Goal: Information Seeking & Learning: Find specific fact

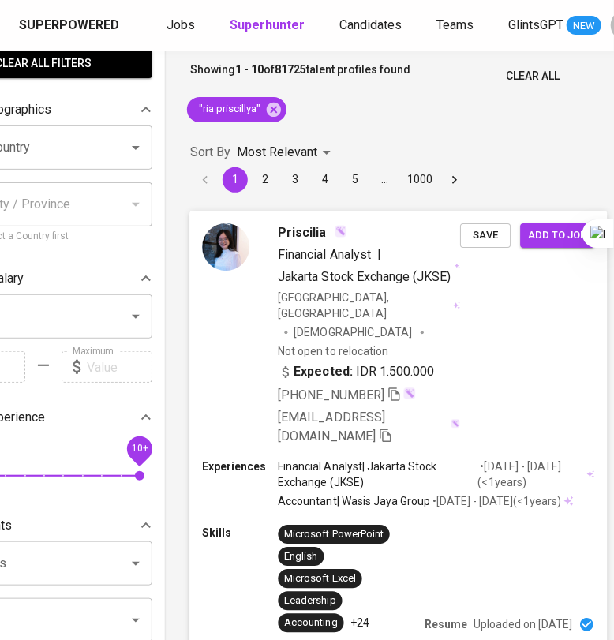
scroll to position [0, 97]
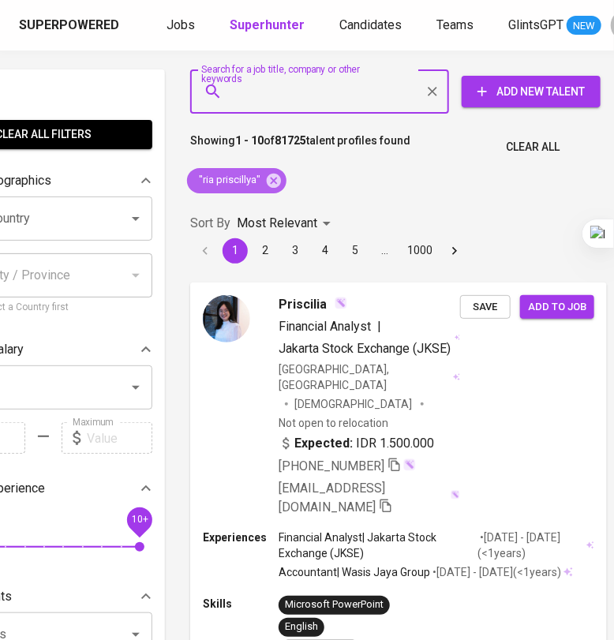
click at [274, 186] on icon at bounding box center [274, 180] width 14 height 14
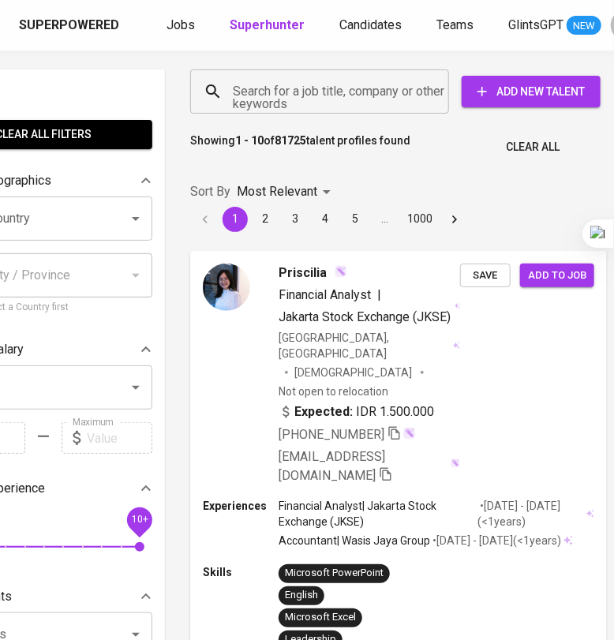
click at [253, 95] on input "Search for a job title, company or other keywords" at bounding box center [323, 92] width 189 height 30
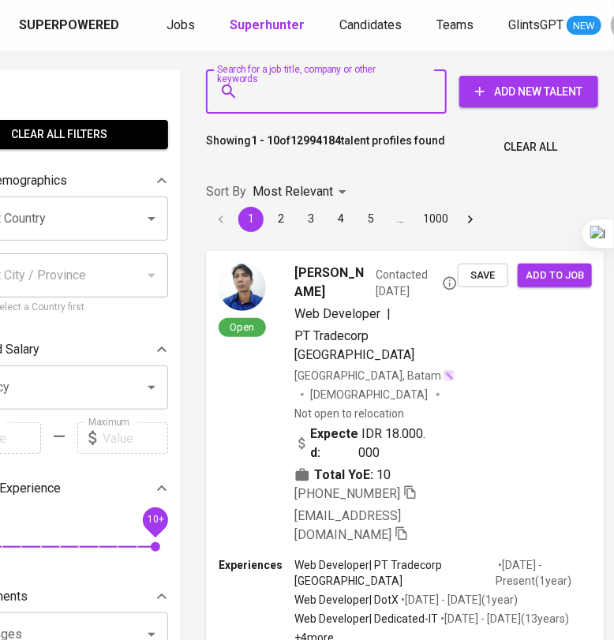
scroll to position [0, 78]
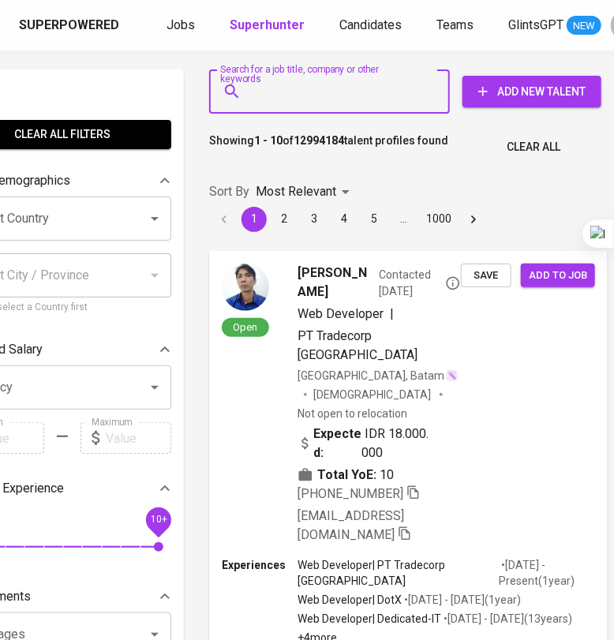
paste input "[EMAIL_ADDRESS][DOMAIN_NAME]"
type input "[EMAIL_ADDRESS][DOMAIN_NAME]"
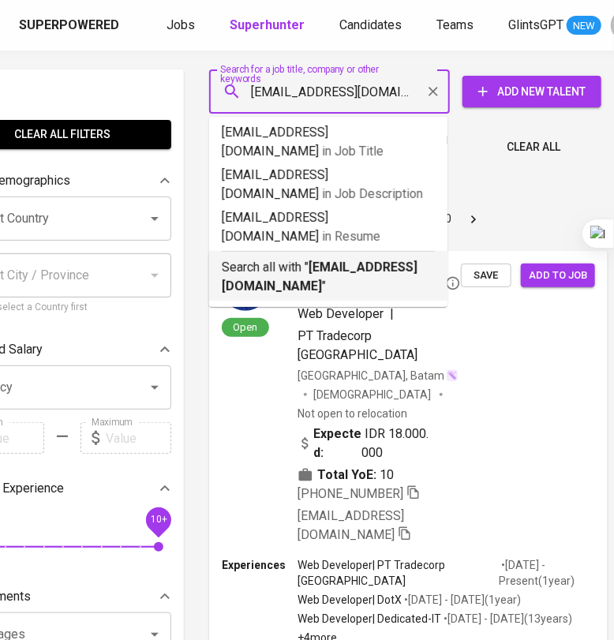
click at [320, 258] on p "Search all with " [EMAIL_ADDRESS][DOMAIN_NAME] "" at bounding box center [328, 277] width 213 height 38
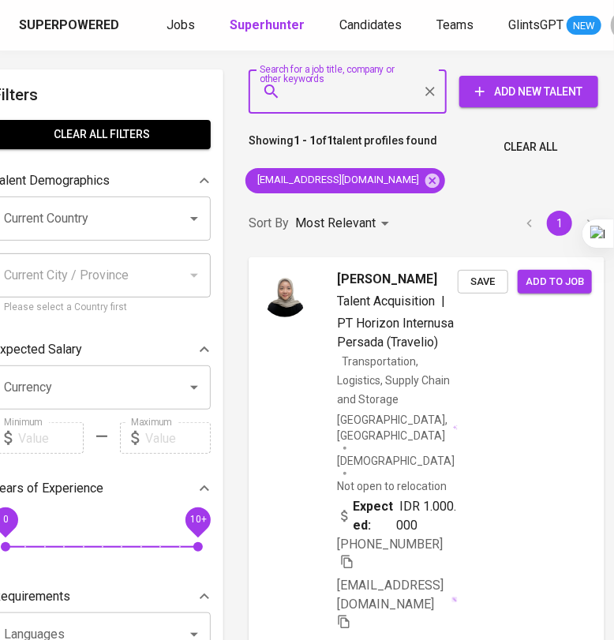
scroll to position [0, 32]
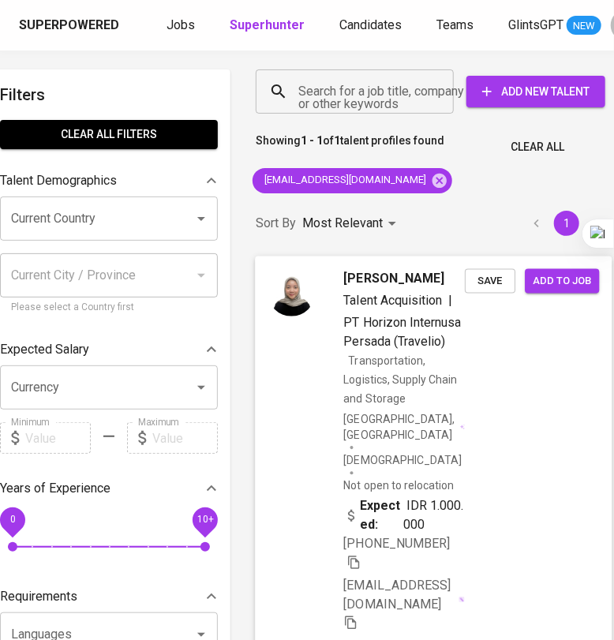
click at [463, 499] on div "Sharfina [PERSON_NAME] Talent Acquisition | PT Horizon Internusa Persada (Trave…" at bounding box center [433, 451] width 357 height 390
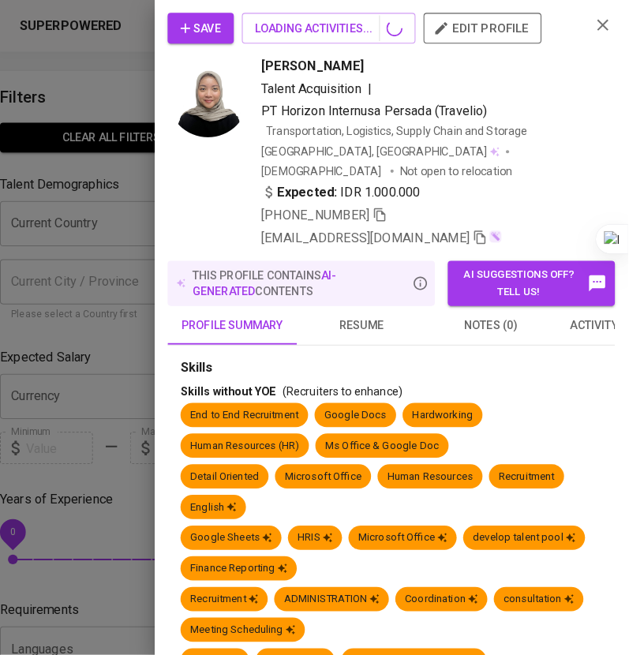
scroll to position [0, 17]
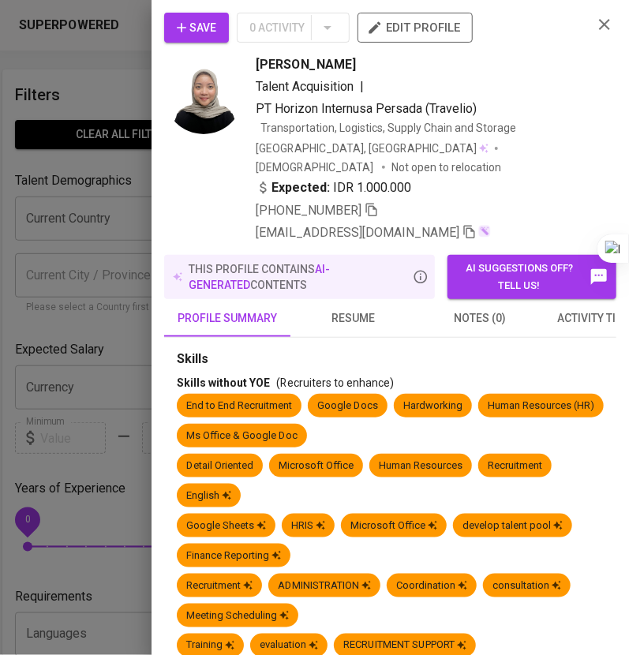
click at [351, 309] on span "resume" at bounding box center [353, 319] width 107 height 20
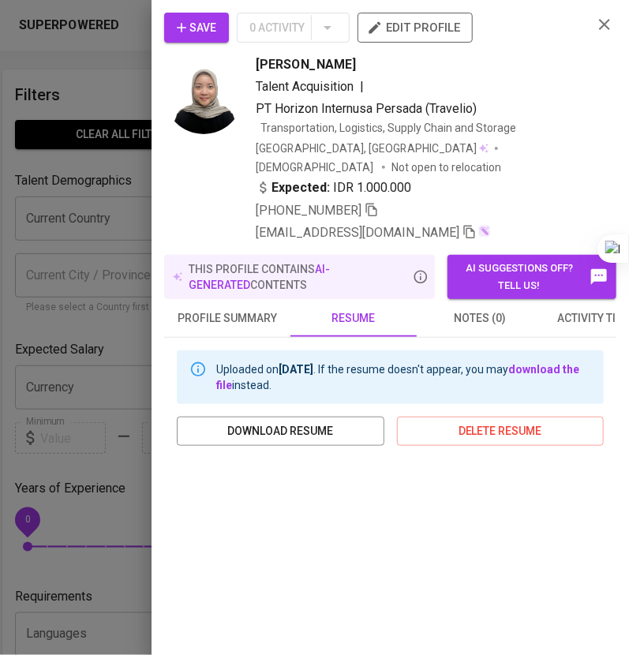
scroll to position [98, 0]
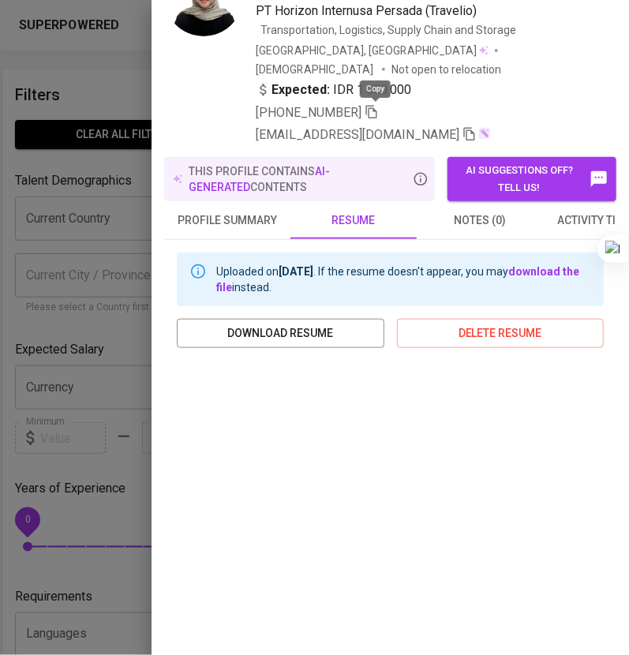
click at [372, 113] on icon "button" at bounding box center [371, 112] width 11 height 13
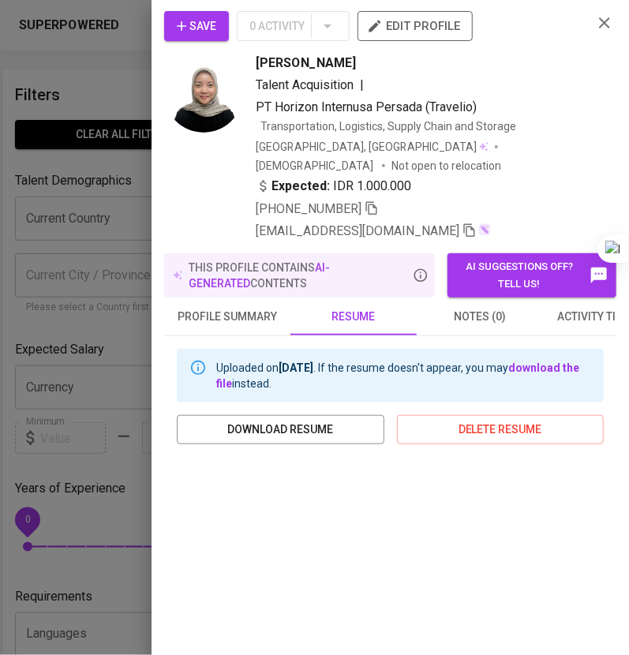
scroll to position [0, 0]
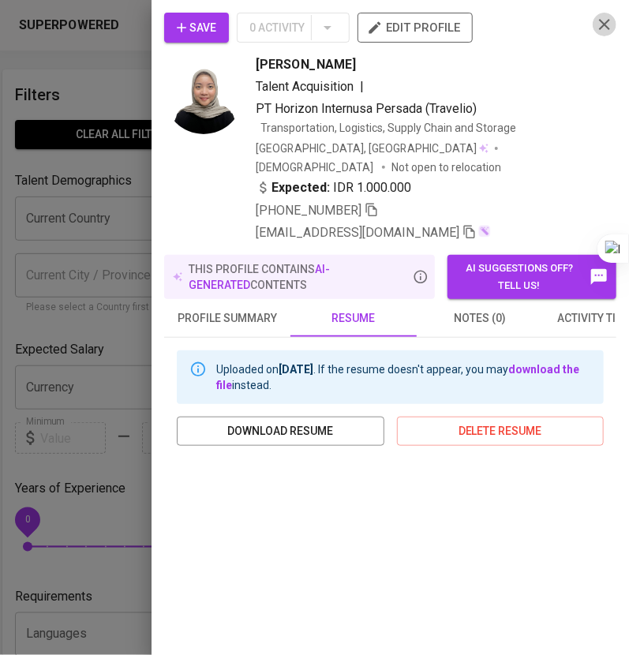
click at [599, 25] on icon "button" at bounding box center [604, 24] width 11 height 11
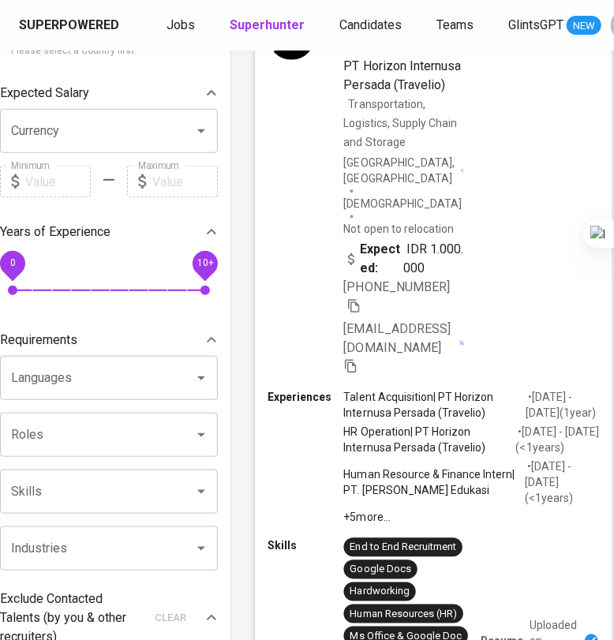
scroll to position [0, 32]
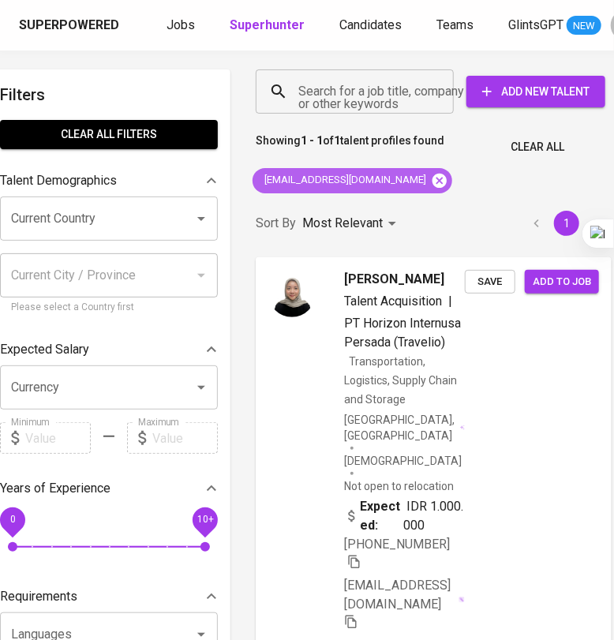
click at [431, 182] on icon at bounding box center [439, 180] width 17 height 17
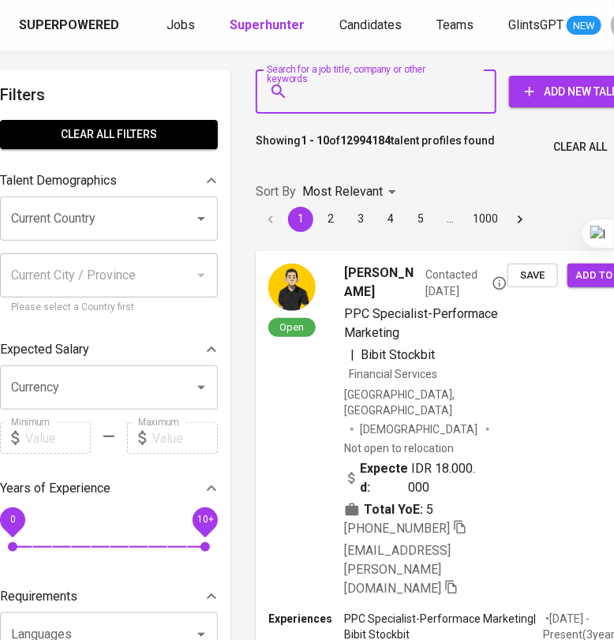
click at [369, 101] on input "Search for a job title, company or other keywords" at bounding box center [379, 92] width 171 height 30
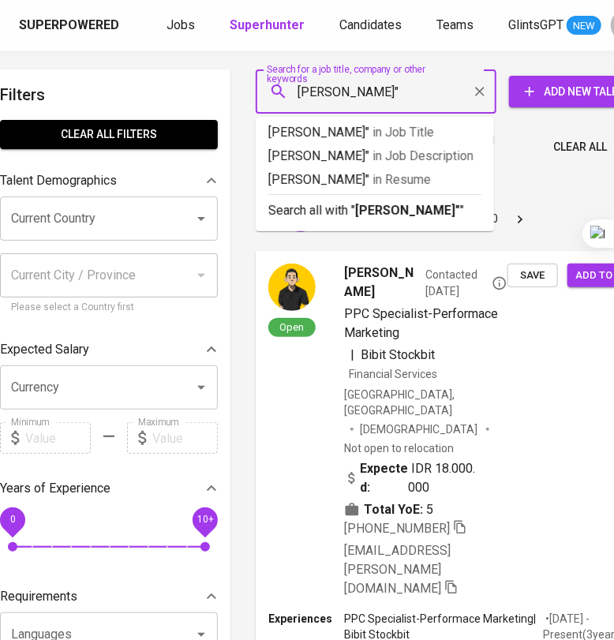
type input ""[PERSON_NAME]""
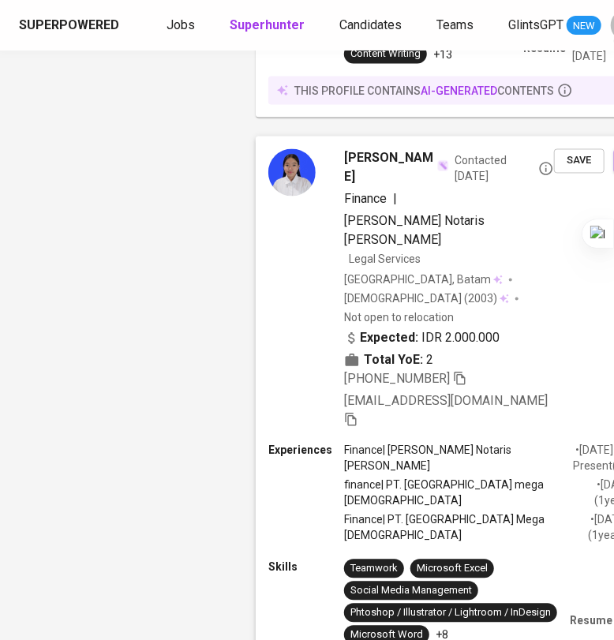
scroll to position [4827, 32]
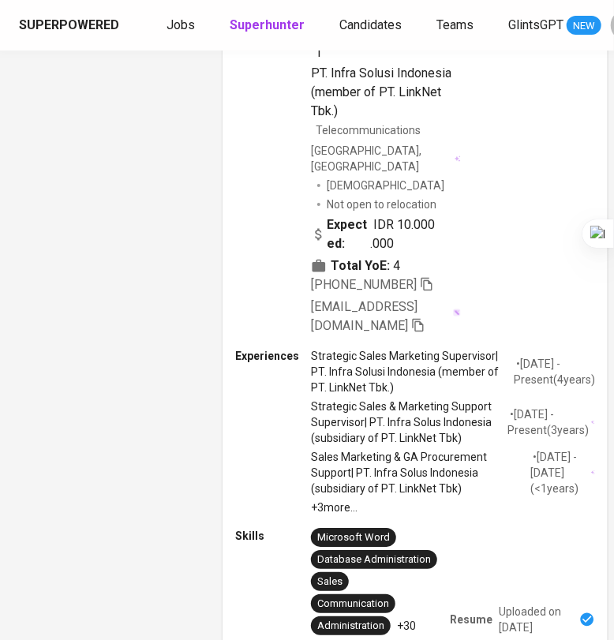
scroll to position [1258, 65]
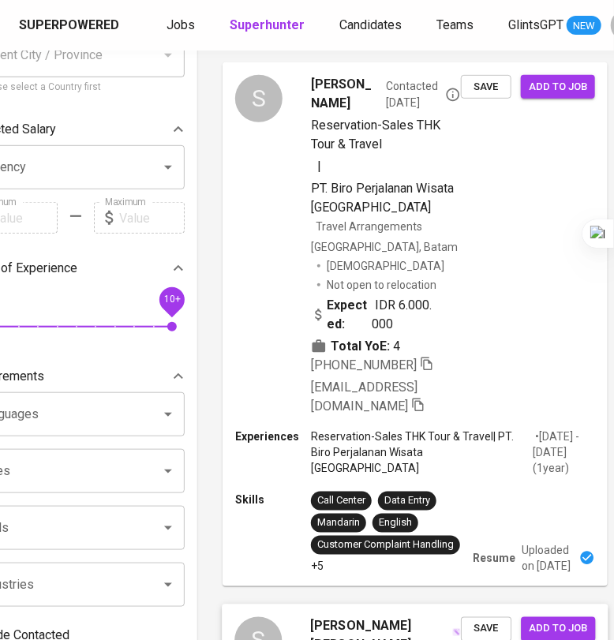
scroll to position [0, 65]
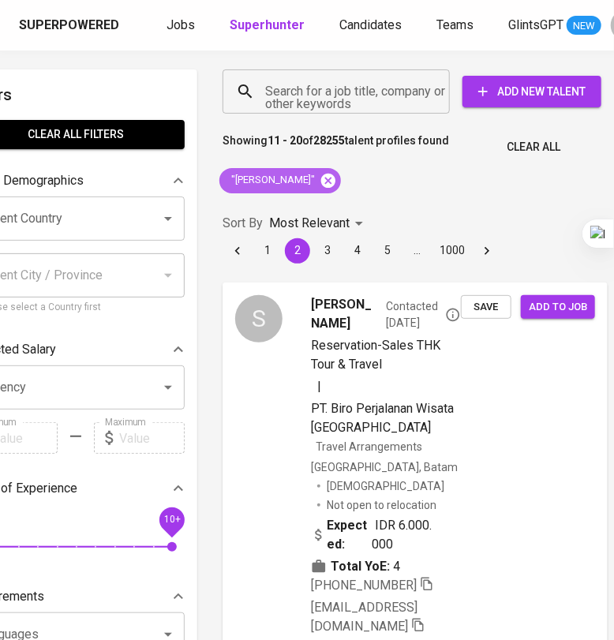
click at [321, 183] on icon at bounding box center [328, 180] width 14 height 14
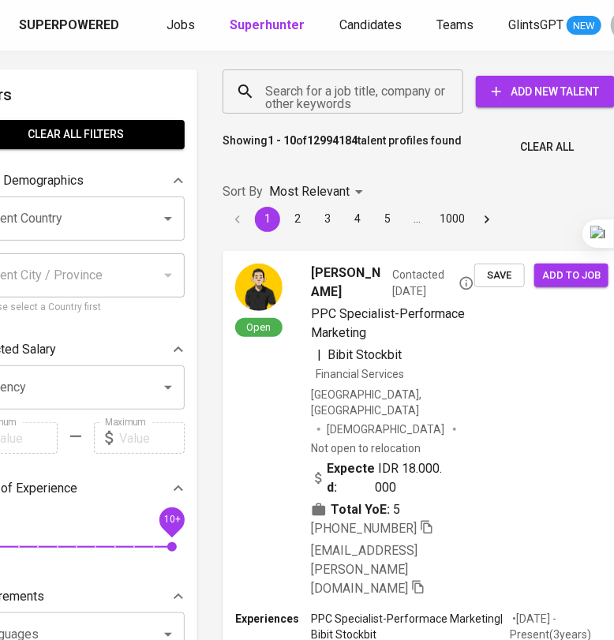
click at [330, 107] on div "Search for a job title, company or other keywords" at bounding box center [343, 91] width 241 height 44
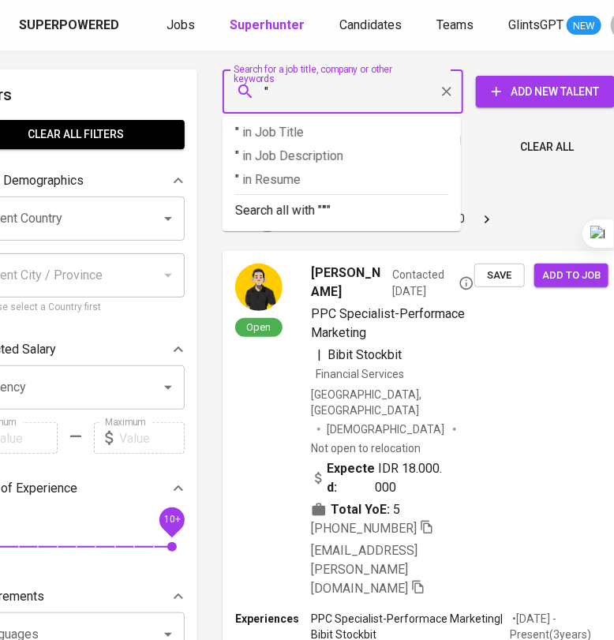
paste input "[PERSON_NAME] [PERSON_NAME]"
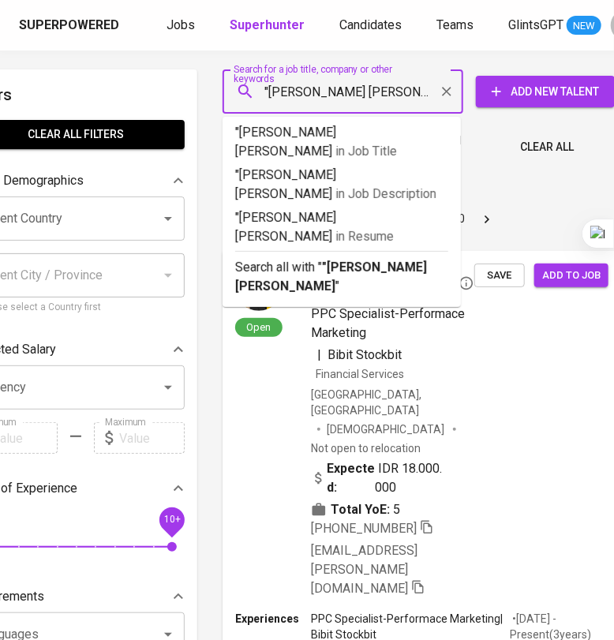
type input ""[PERSON_NAME] [PERSON_NAME]""
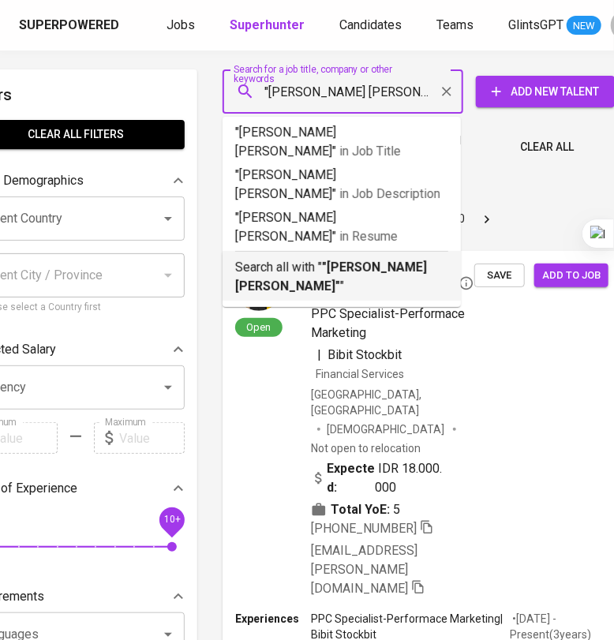
click at [332, 260] on b ""[PERSON_NAME] [PERSON_NAME]"" at bounding box center [331, 277] width 192 height 34
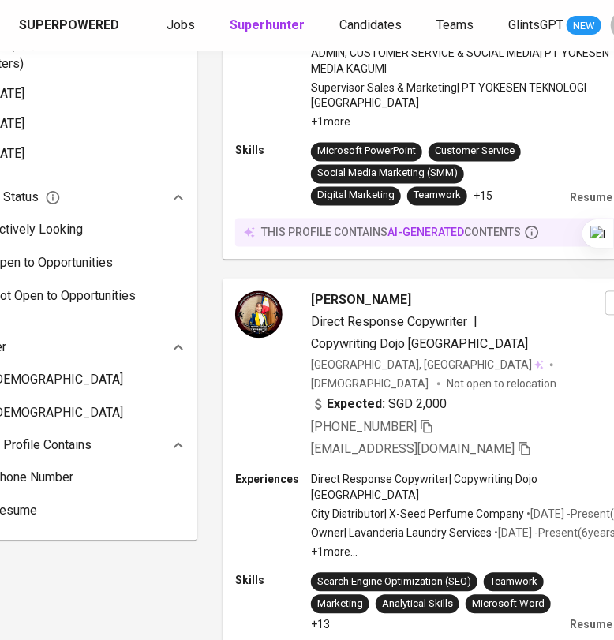
scroll to position [0, 65]
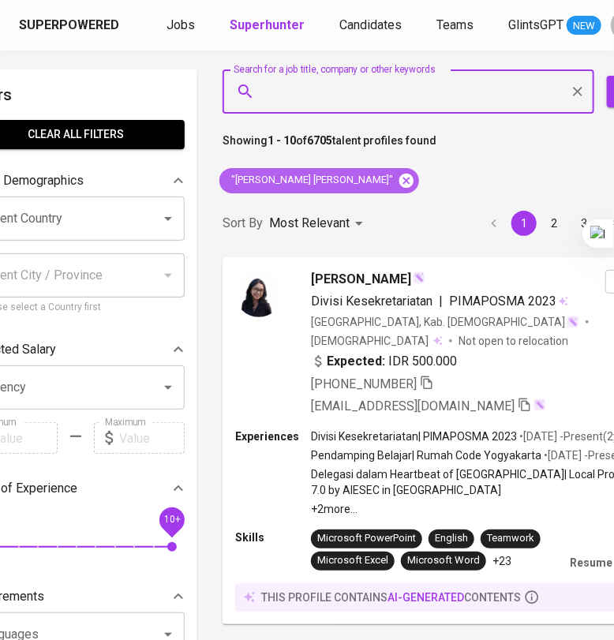
click at [399, 179] on icon at bounding box center [406, 180] width 14 height 14
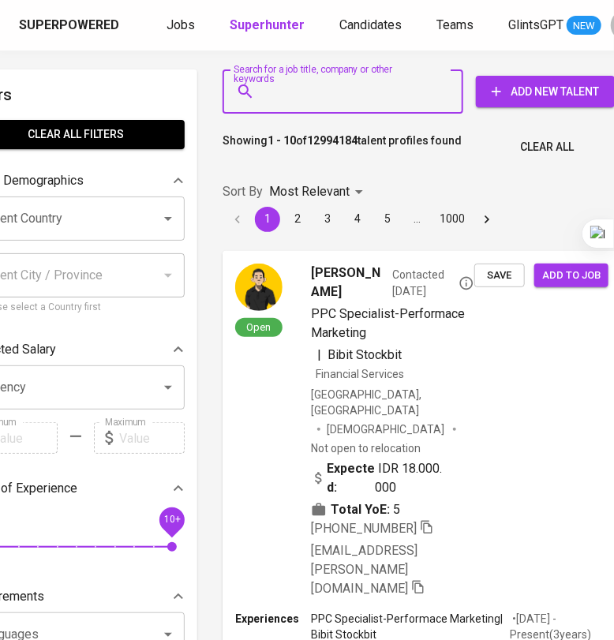
click at [294, 89] on input "Search for a job title, company or other keywords" at bounding box center [346, 92] width 171 height 30
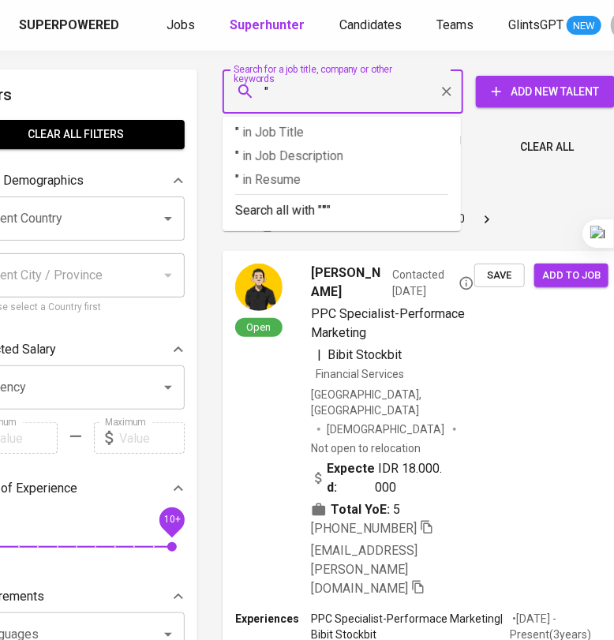
paste input "PT Airin Graha Solusindo"
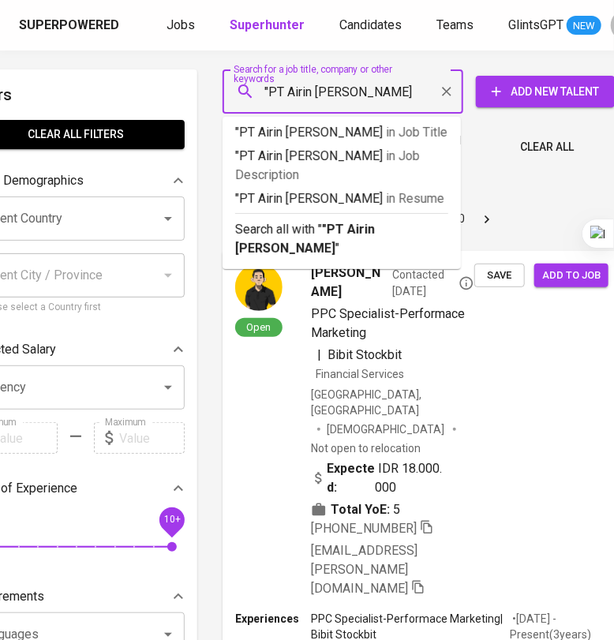
type input ""PT Airin Graha Solusindo""
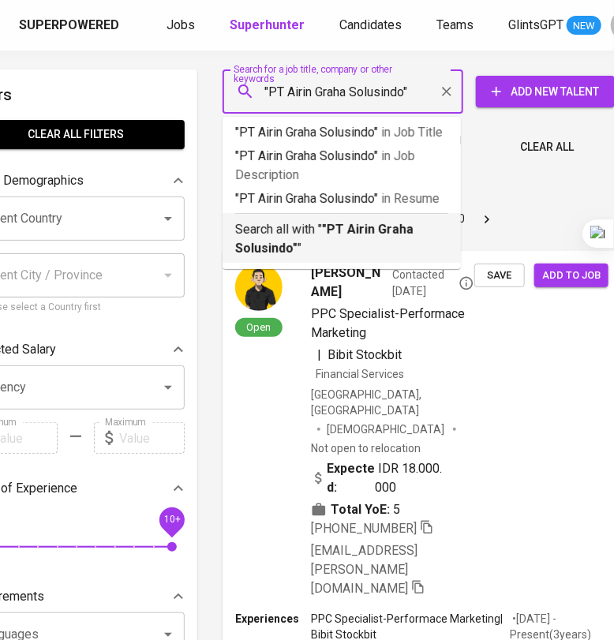
click at [284, 241] on b ""PT Airin Graha Solusindo"" at bounding box center [324, 239] width 178 height 34
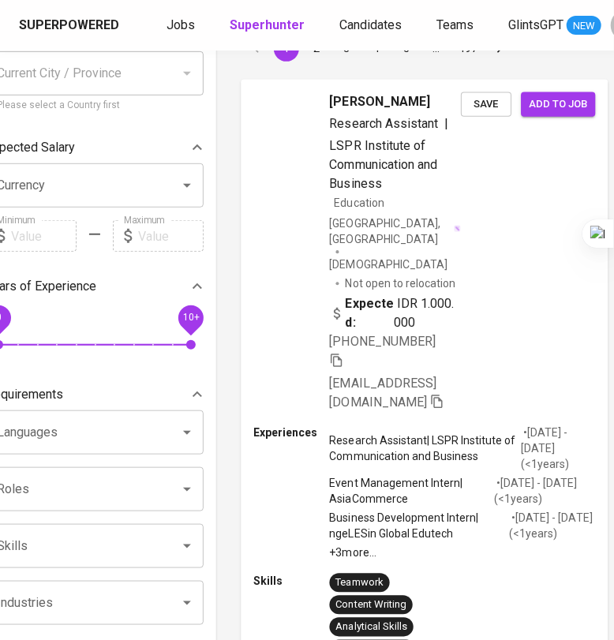
scroll to position [0, 46]
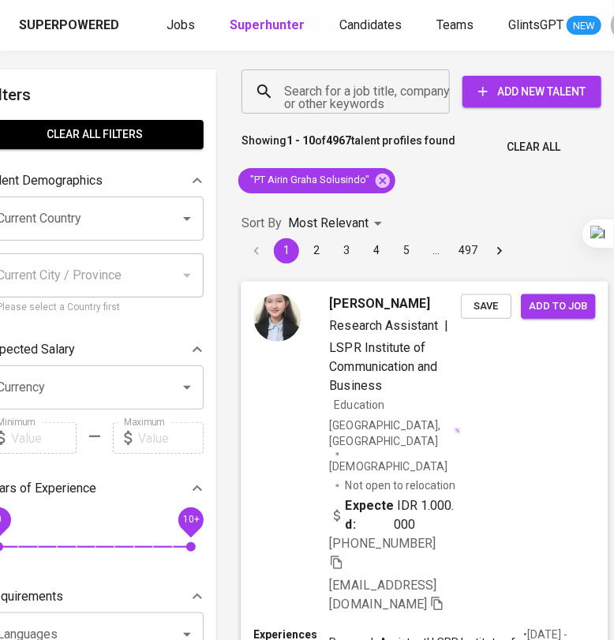
click at [501, 418] on div "[PERSON_NAME] Research Assistant | LSPR Institute of Communication and Business…" at bounding box center [424, 453] width 367 height 345
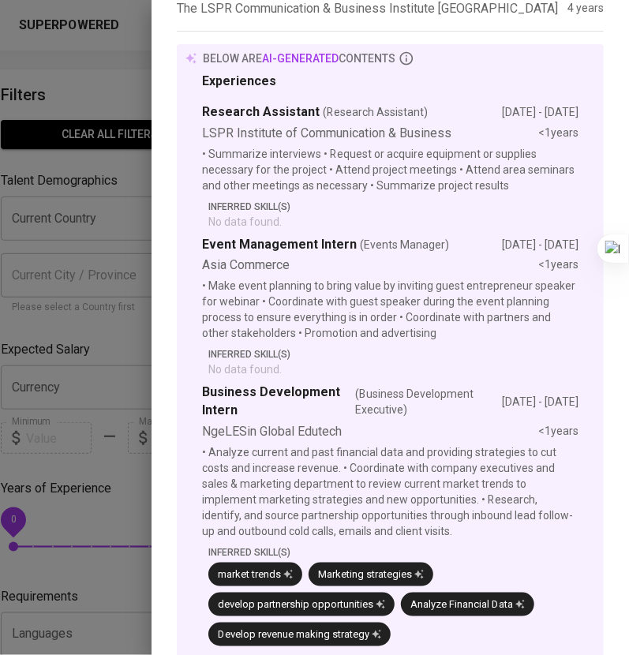
scroll to position [0, 0]
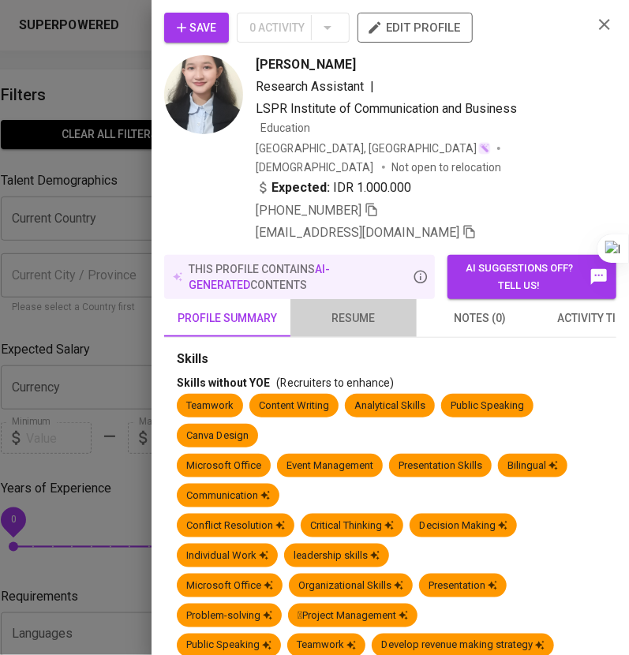
click at [368, 309] on span "resume" at bounding box center [353, 319] width 107 height 20
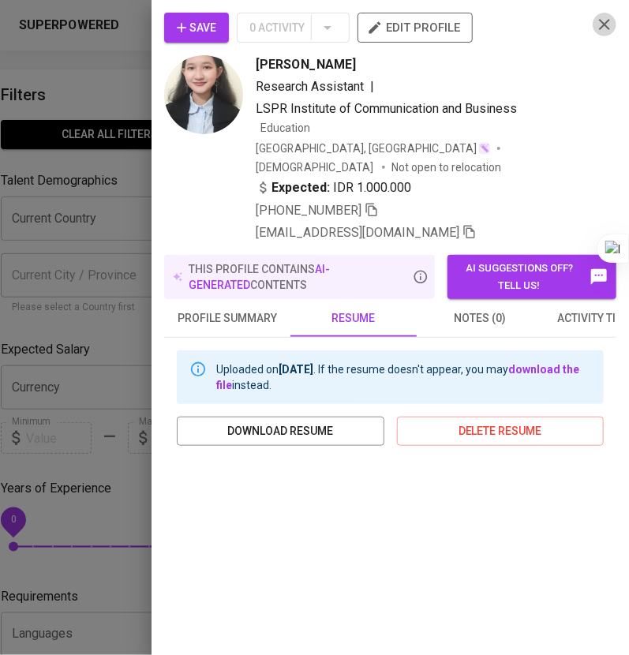
click at [595, 23] on icon "button" at bounding box center [604, 24] width 19 height 19
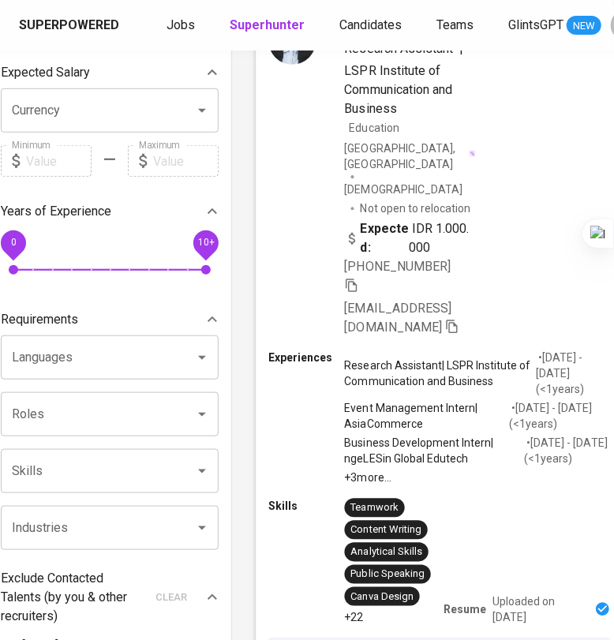
scroll to position [0, 31]
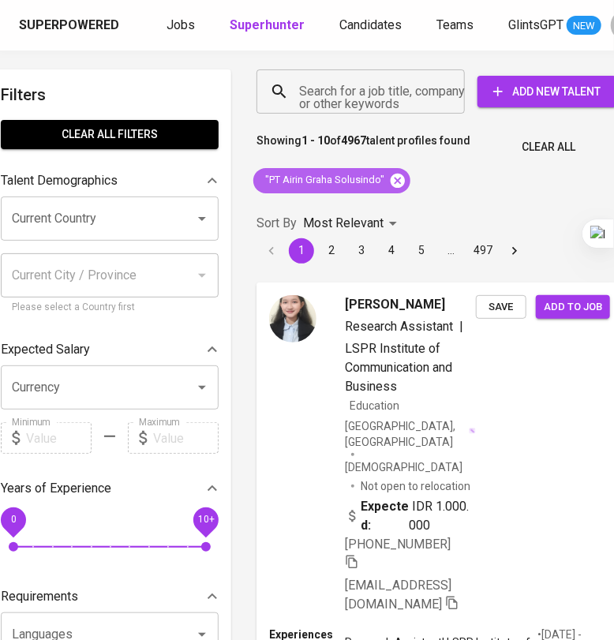
click at [403, 185] on icon at bounding box center [397, 180] width 17 height 17
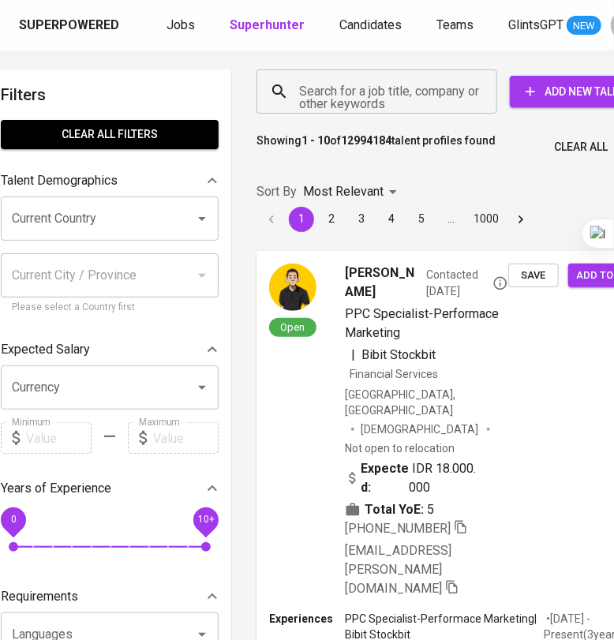
scroll to position [0, 31]
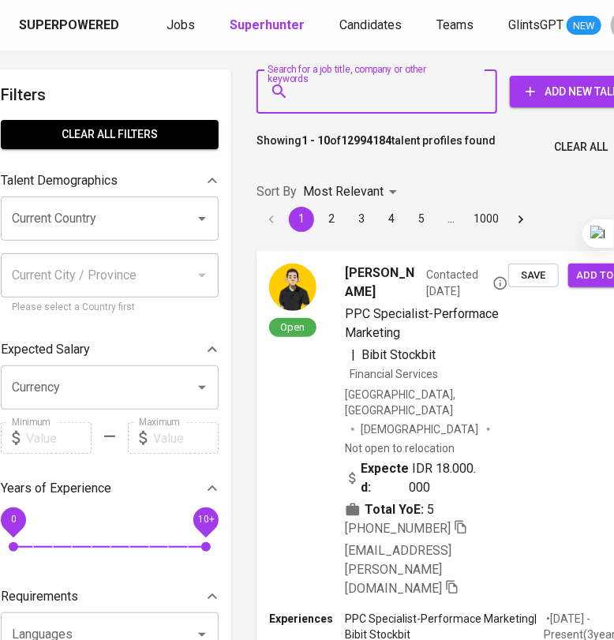
click at [337, 105] on input "Search for a job title, company or other keywords" at bounding box center [380, 92] width 171 height 30
paste input "christyswansonhwang@gmail.com"
type input "christyswansonhwang@gmail.com"
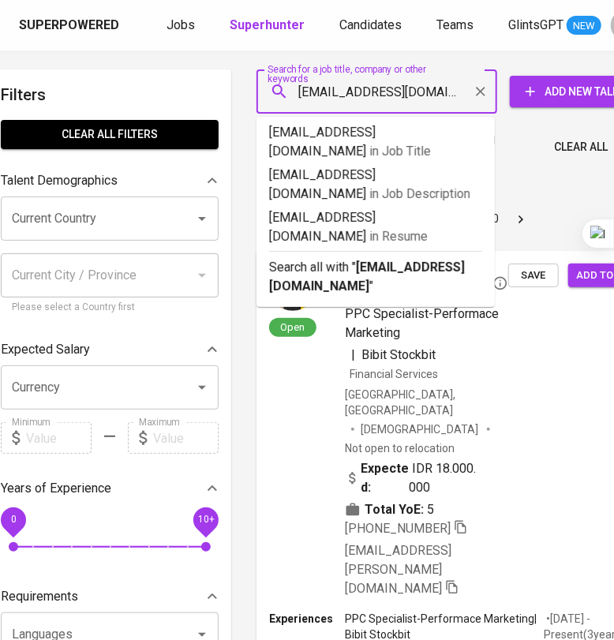
scroll to position [0, 33]
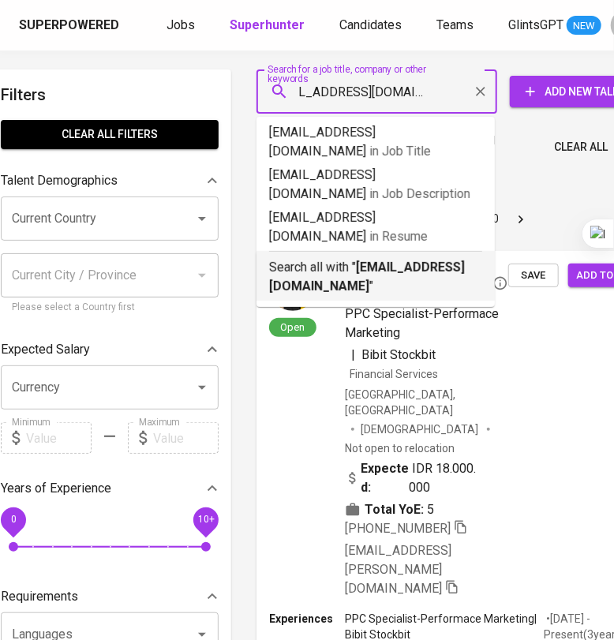
click at [306, 267] on b "christyswansonhwang@gmail.com" at bounding box center [367, 277] width 196 height 34
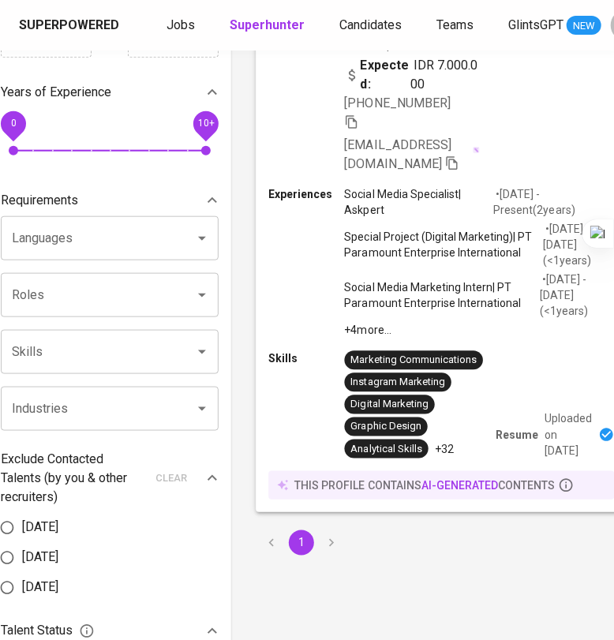
scroll to position [0, 31]
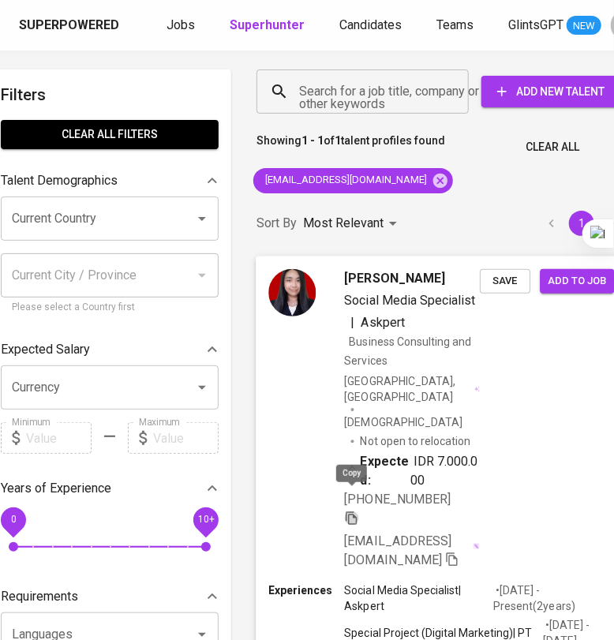
click at [355, 512] on icon "button" at bounding box center [351, 518] width 11 height 13
